Goal: Information Seeking & Learning: Find specific fact

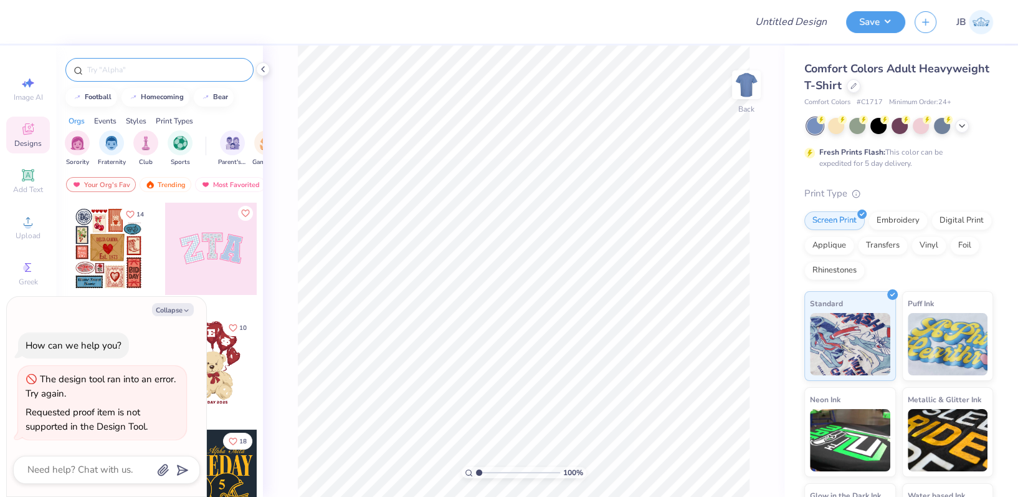
type textarea "x"
click at [112, 71] on input "text" at bounding box center [166, 70] width 160 height 12
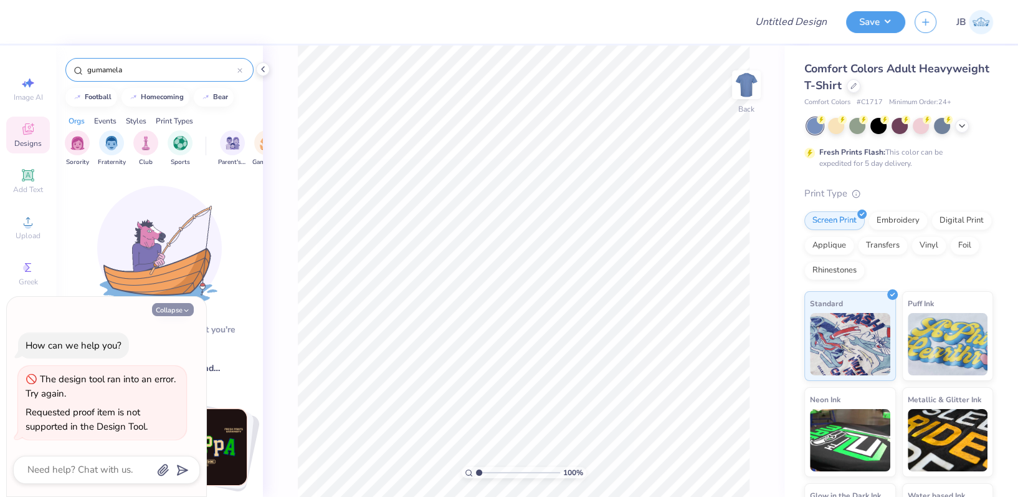
type input "gumamela"
click at [179, 311] on button "Collapse" at bounding box center [173, 309] width 42 height 13
type textarea "x"
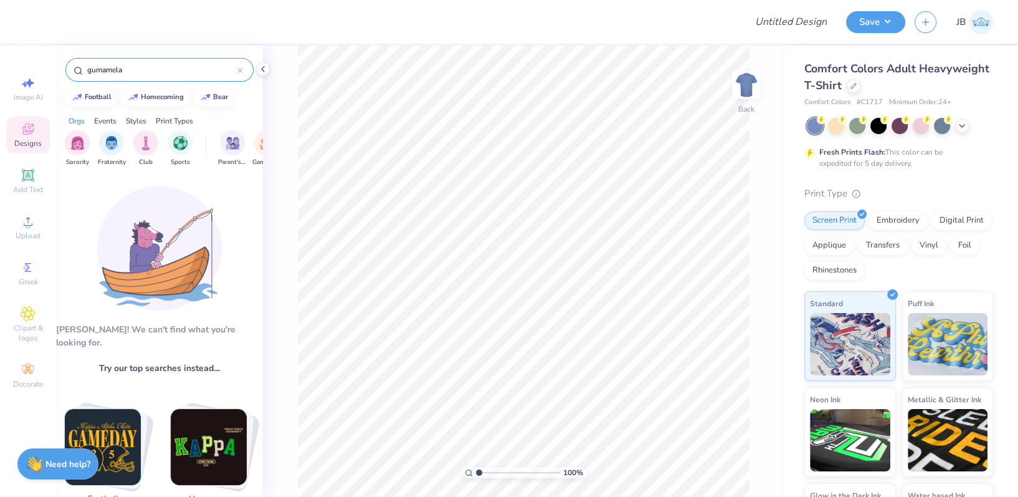
click at [146, 69] on input "gumamela" at bounding box center [161, 70] width 151 height 12
type input "flower"
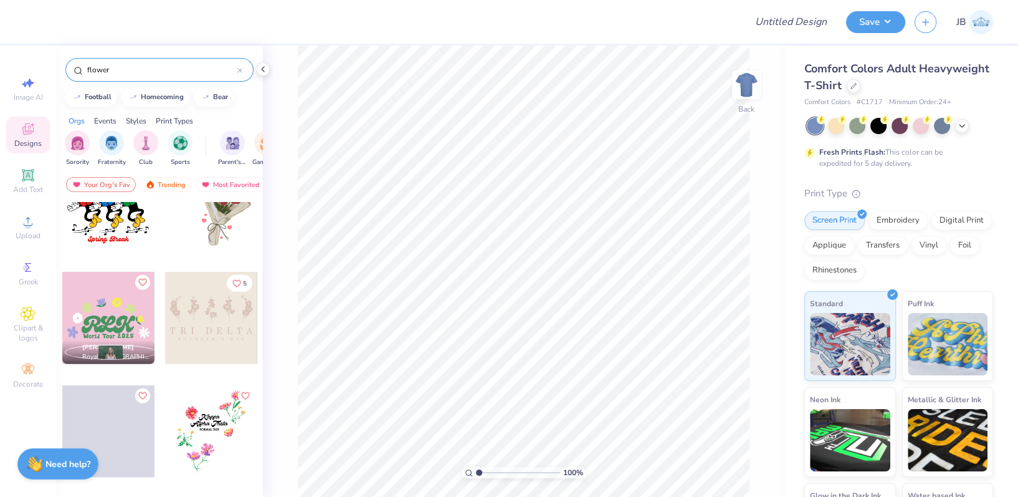
scroll to position [7790, 0]
